Goal: Communication & Community: Answer question/provide support

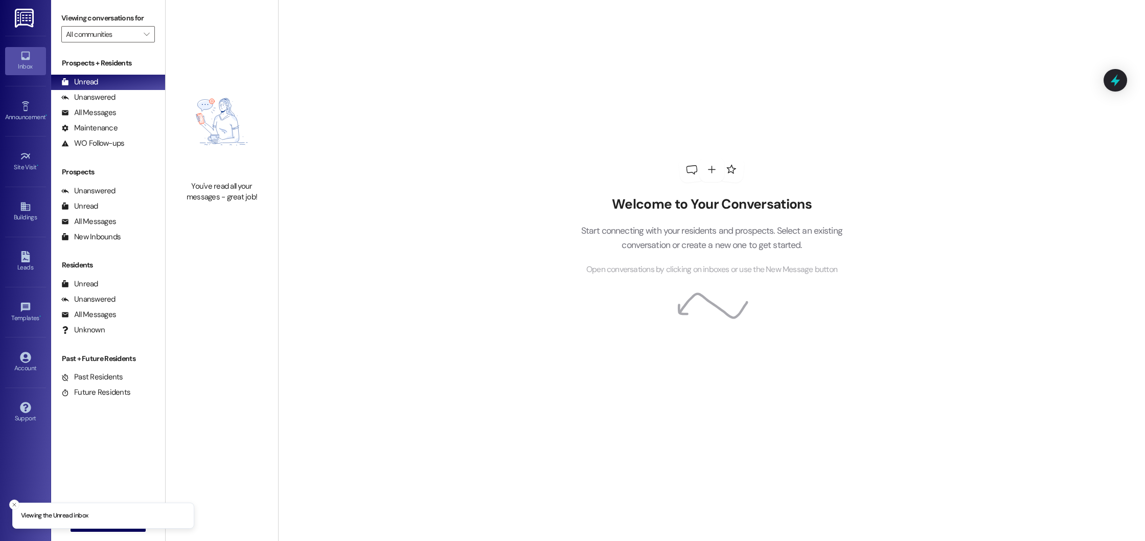
click at [19, 503] on li "Viewing the Unread inbox" at bounding box center [103, 516] width 182 height 27
drag, startPoint x: 16, startPoint y: 502, endPoint x: 52, endPoint y: 514, distance: 37.7
click at [16, 502] on icon "Close toast" at bounding box center [14, 505] width 6 height 6
click at [94, 523] on span "New Message" at bounding box center [114, 523] width 42 height 11
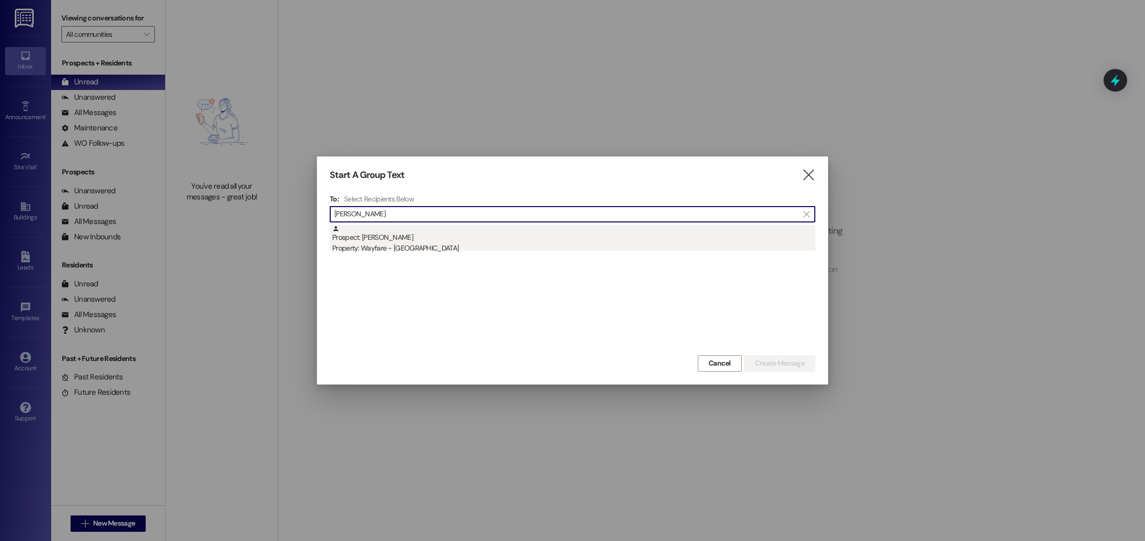
type input "[PERSON_NAME]"
click at [379, 243] on div "Property: Wayfare - [GEOGRAPHIC_DATA]" at bounding box center [573, 248] width 483 height 11
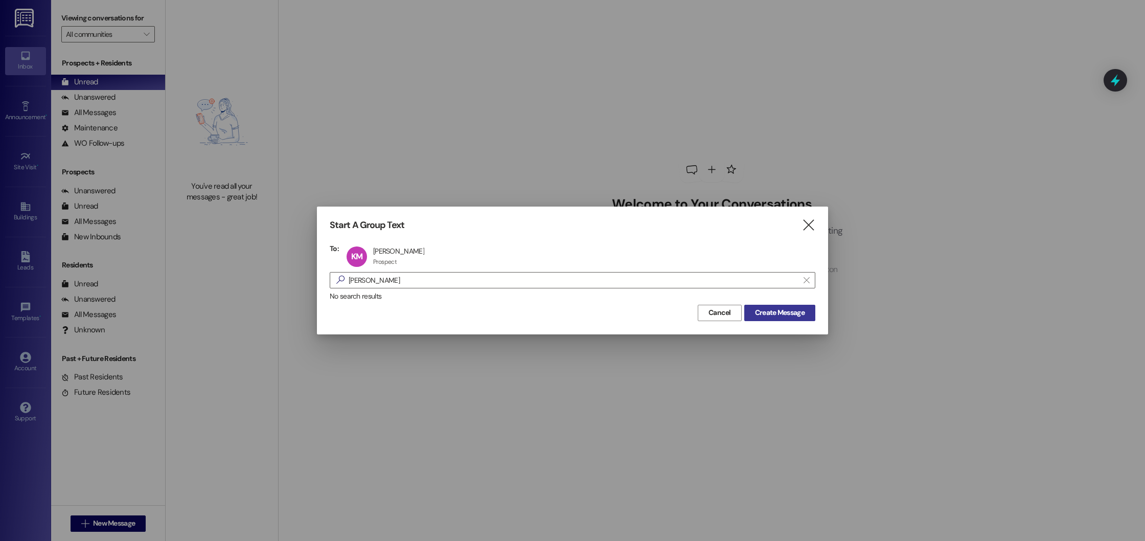
click at [797, 313] on span "Create Message" at bounding box center [780, 312] width 50 height 11
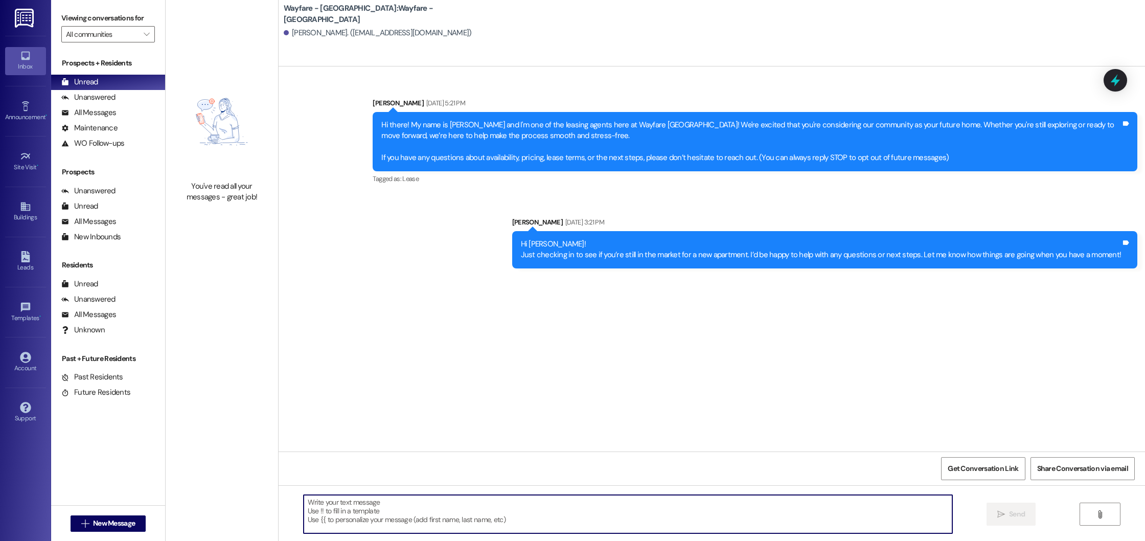
click at [370, 515] on textarea at bounding box center [628, 514] width 649 height 38
type textarea "!!"
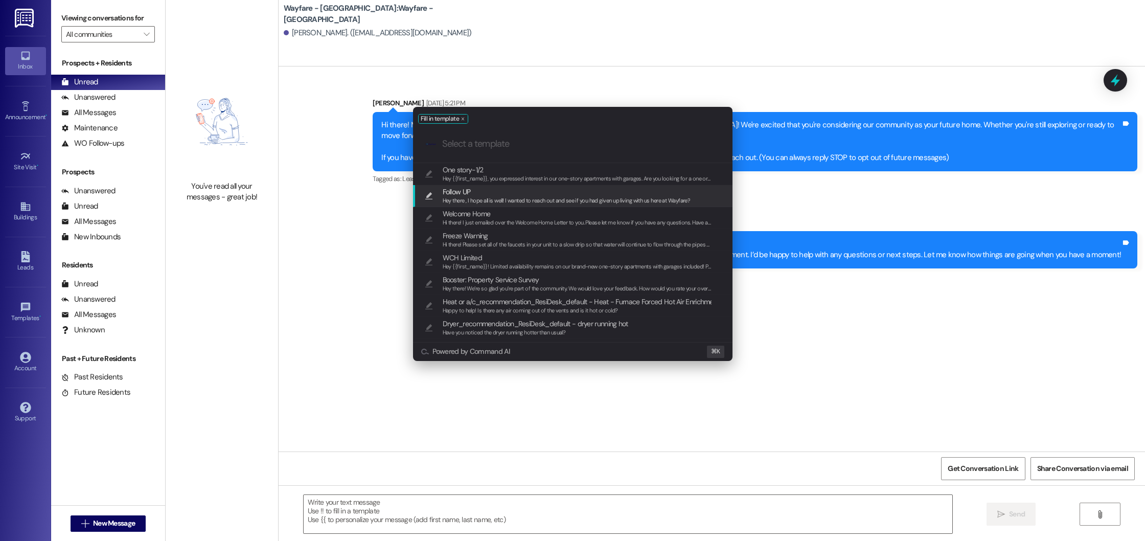
click at [597, 195] on span "Follow UP" at bounding box center [567, 191] width 248 height 11
type textarea "Hey there , I hope all is well! I wanted to reach out and see if you had given …"
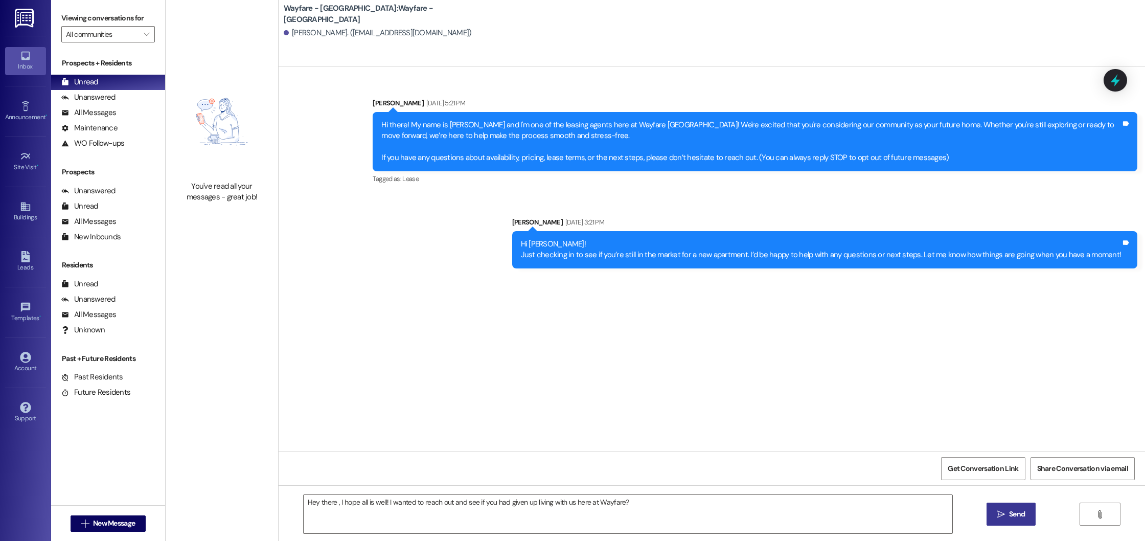
click at [1011, 522] on button " Send" at bounding box center [1012, 514] width 50 height 23
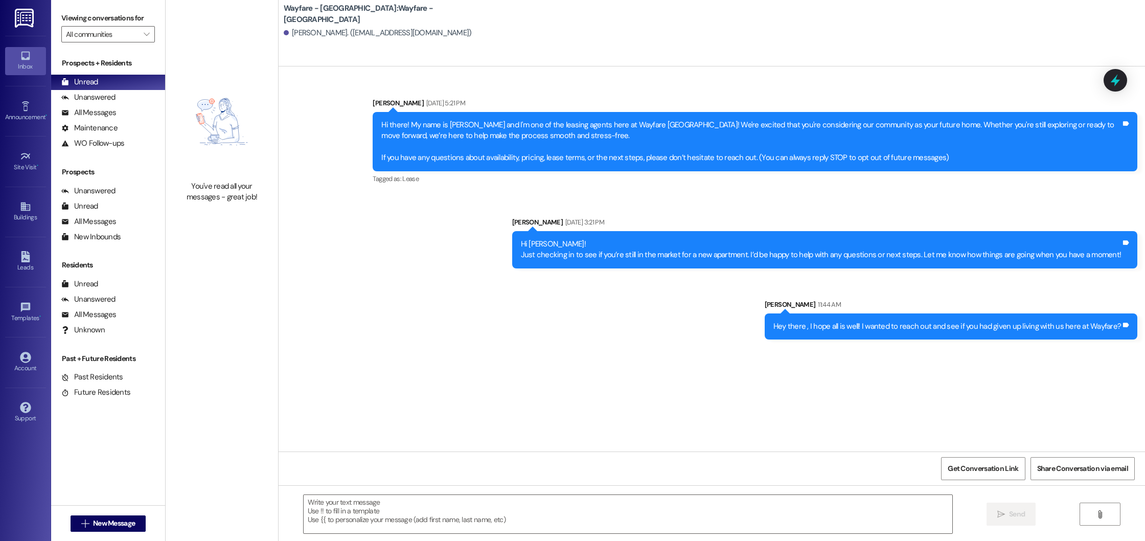
click at [840, 333] on div "Hey there , I hope all is well! I wanted to reach out and see if you had given …" at bounding box center [951, 326] width 373 height 26
click at [837, 324] on div "Hey there , I hope all is well! I wanted to reach out and see if you had given …" at bounding box center [948, 326] width 348 height 11
